Goal: Find specific page/section: Find specific page/section

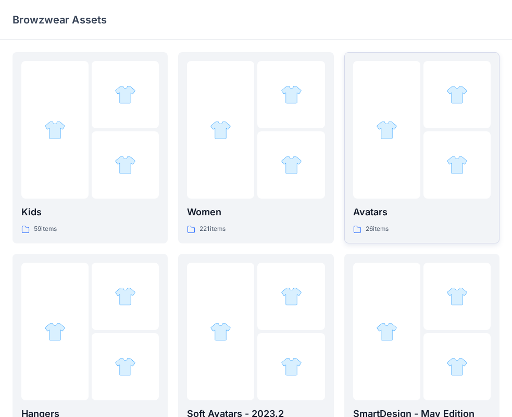
click at [389, 146] on div at bounding box center [386, 130] width 67 height 138
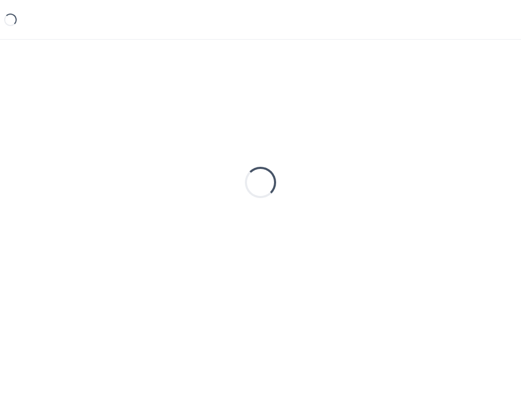
click at [389, 146] on div "Loading..." at bounding box center [261, 182] width 496 height 261
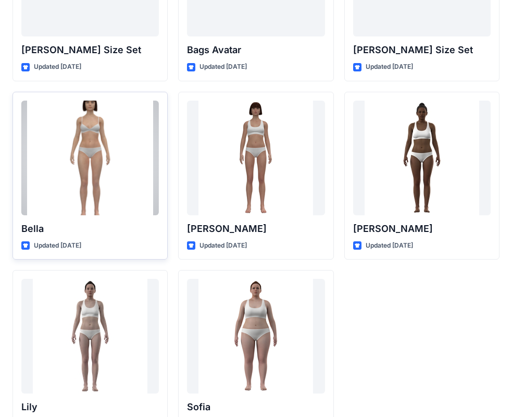
scroll to position [1192, 0]
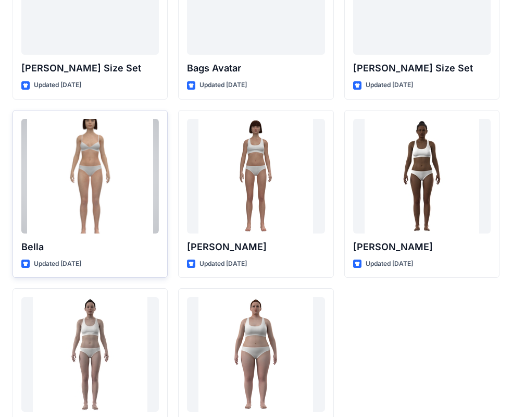
click at [92, 161] on div at bounding box center [90, 176] width 138 height 115
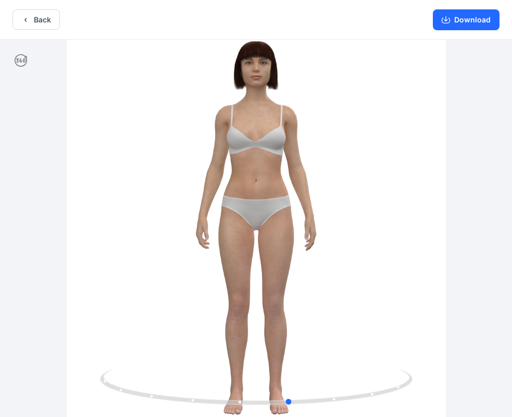
drag, startPoint x: 318, startPoint y: 180, endPoint x: 352, endPoint y: 264, distance: 90.5
click at [352, 264] on div at bounding box center [256, 229] width 512 height 379
